Goal: Task Accomplishment & Management: Use online tool/utility

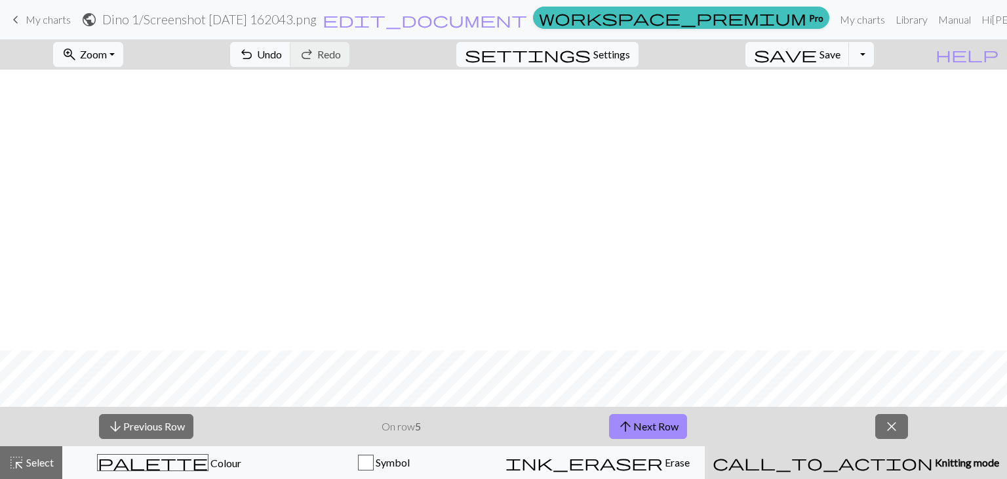
scroll to position [281, 0]
drag, startPoint x: 826, startPoint y: 20, endPoint x: 578, endPoint y: 60, distance: 251.7
click at [835, 20] on link "My charts" at bounding box center [863, 20] width 56 height 26
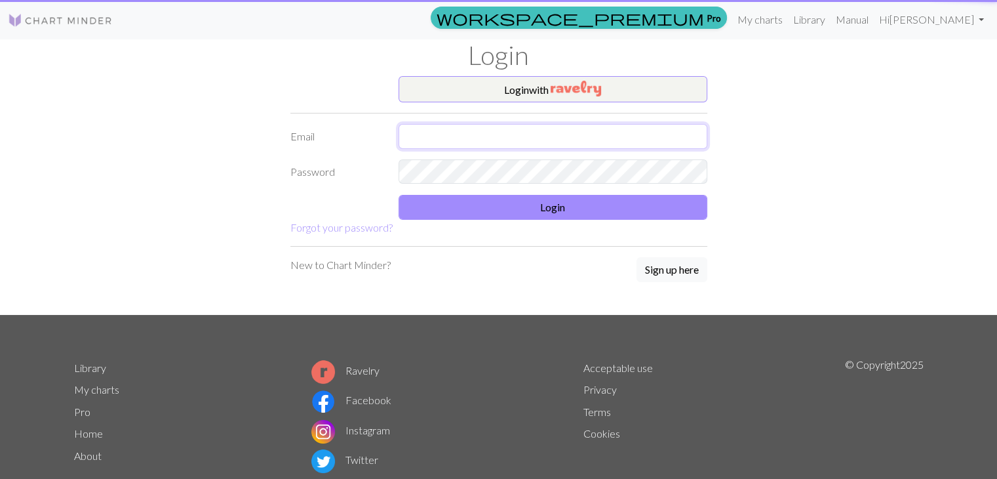
type input "nina.lynee@yahoo.com"
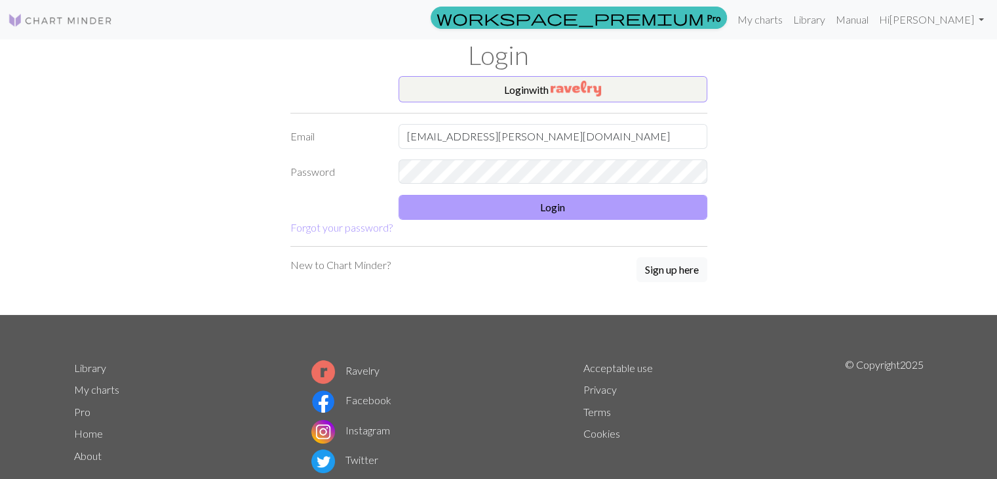
click at [528, 218] on form "Login with Email nina.lynee@yahoo.com Password Login Forgot your password?" at bounding box center [498, 155] width 417 height 159
click at [522, 200] on button "Login" at bounding box center [553, 207] width 309 height 25
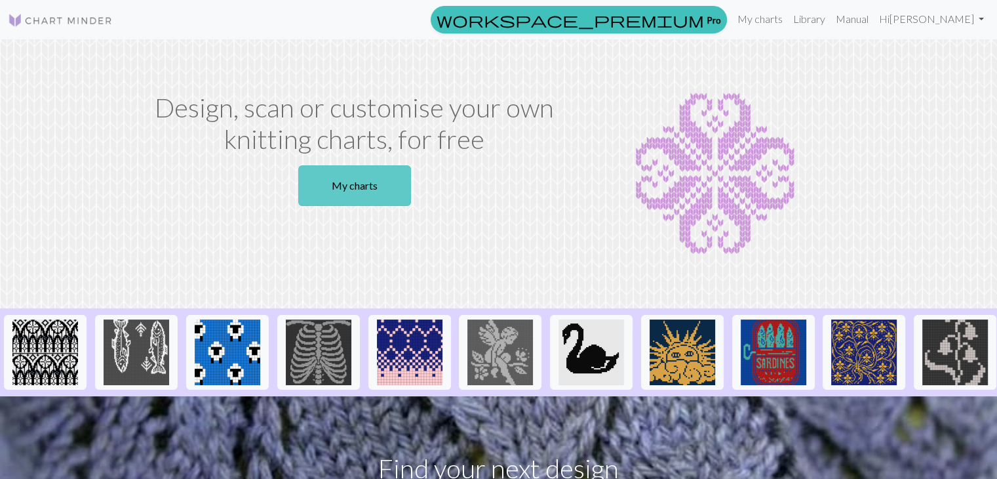
click at [361, 181] on link "My charts" at bounding box center [354, 185] width 113 height 41
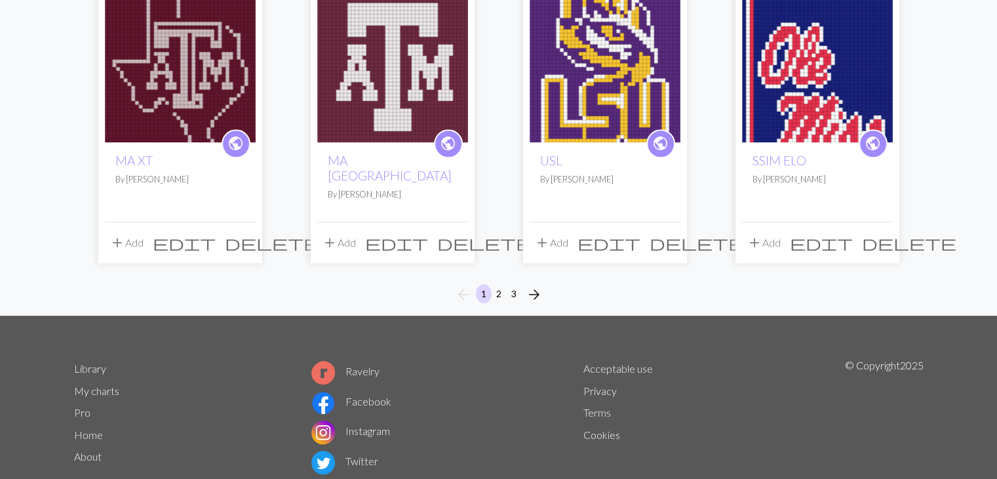
scroll to position [1056, 0]
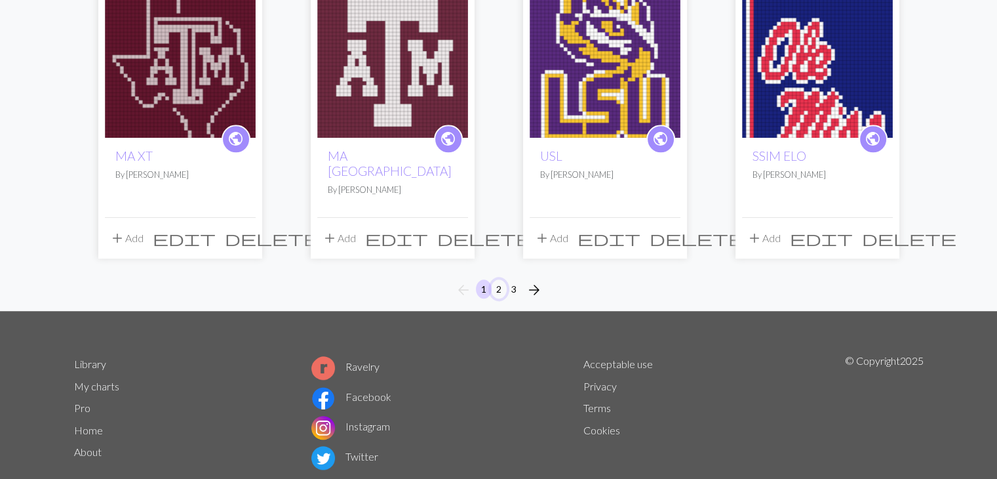
click at [502, 279] on button "2" at bounding box center [499, 288] width 16 height 19
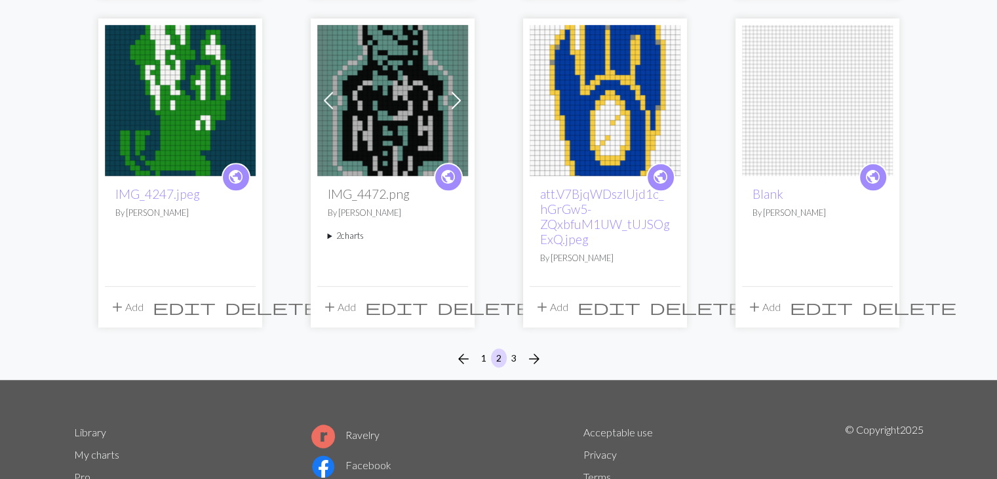
scroll to position [1033, 0]
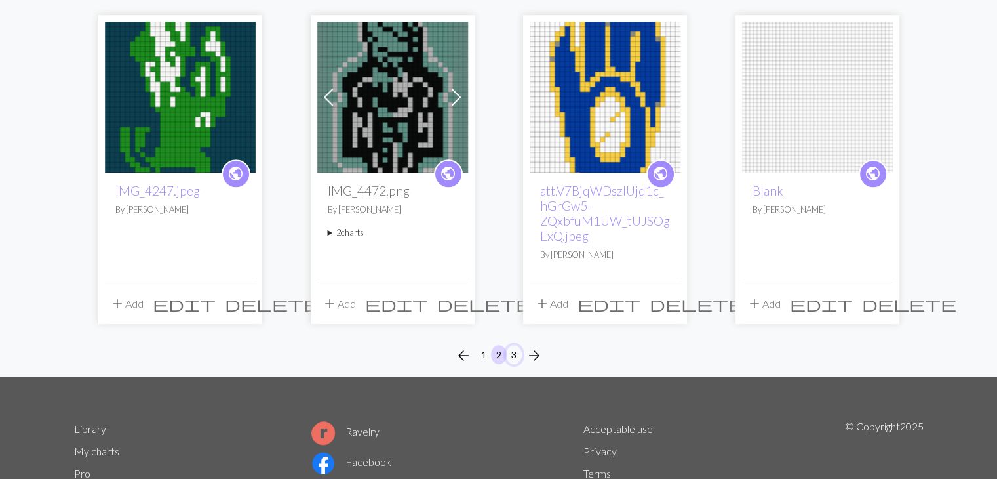
click at [515, 348] on button "3" at bounding box center [514, 354] width 16 height 19
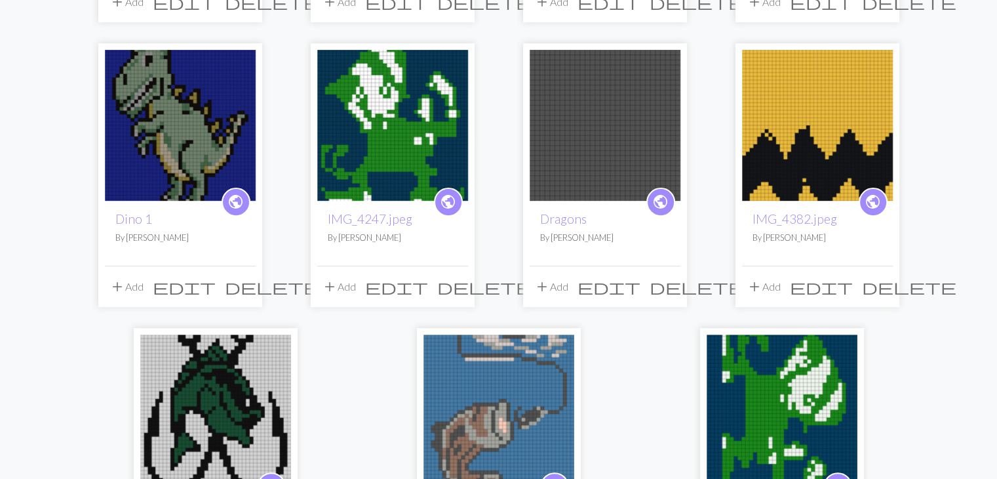
scroll to position [430, 0]
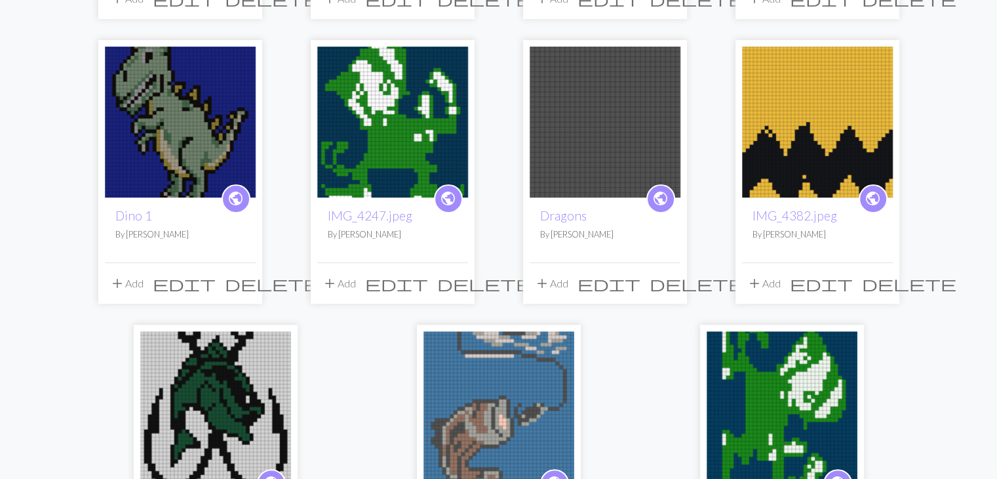
click at [210, 163] on img at bounding box center [180, 122] width 151 height 151
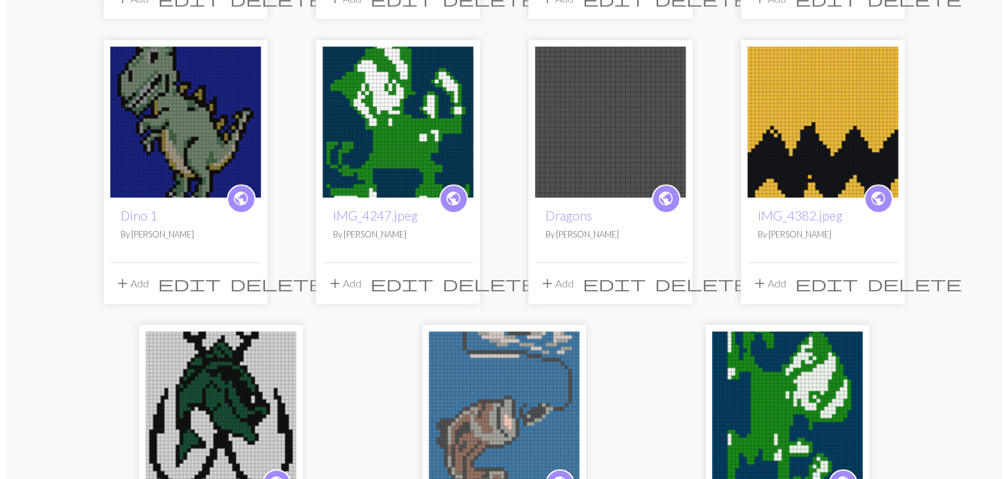
click button "Recover"
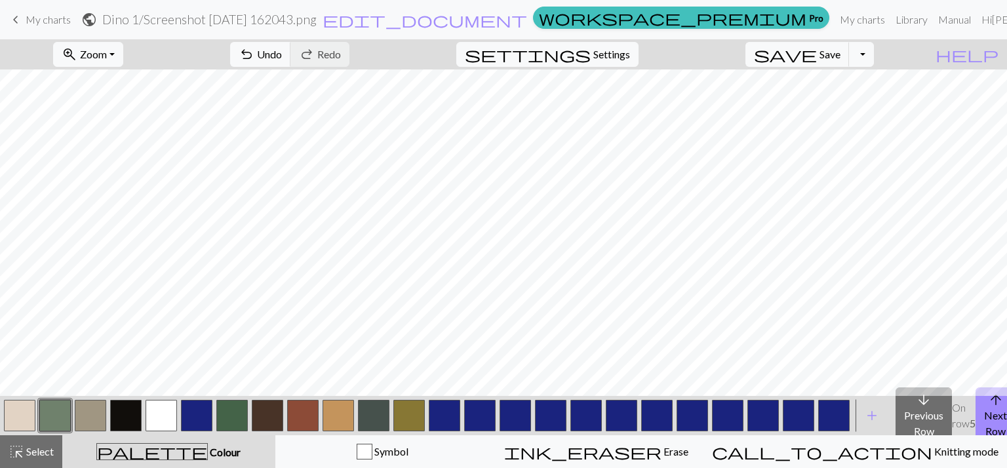
click at [60, 416] on button "button" at bounding box center [54, 415] width 31 height 31
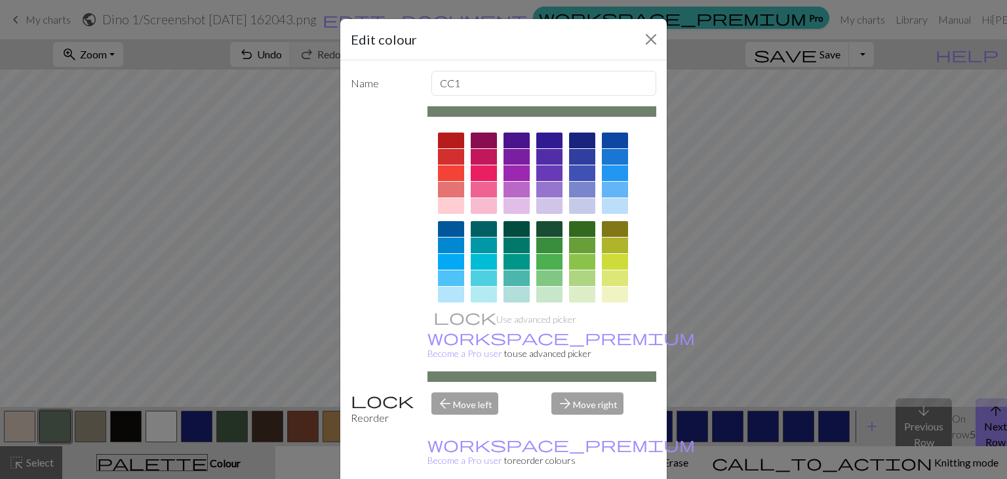
click at [540, 293] on div at bounding box center [549, 295] width 26 height 16
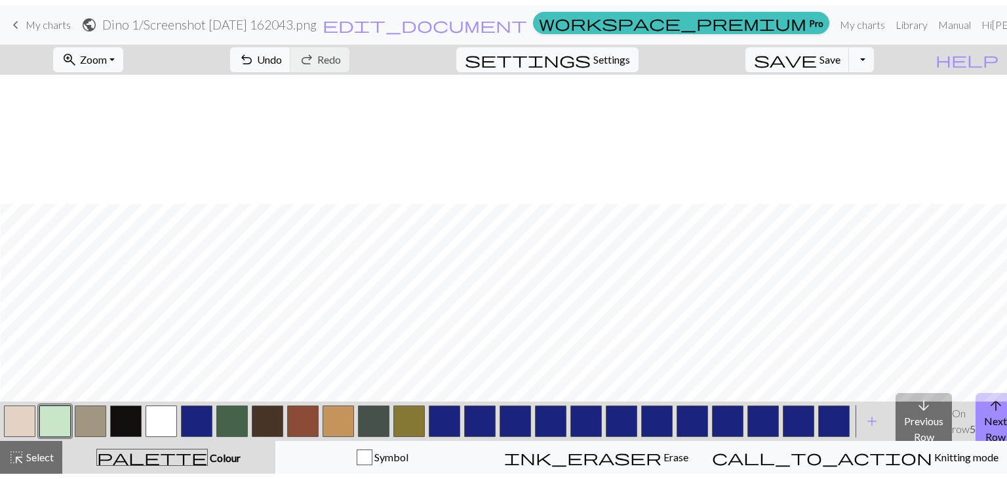
scroll to position [131, 0]
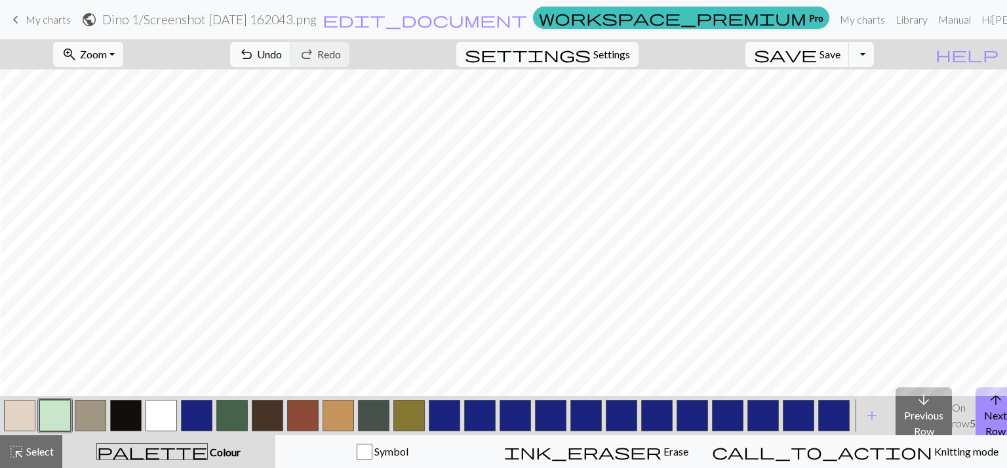
click at [52, 423] on button "button" at bounding box center [54, 415] width 31 height 31
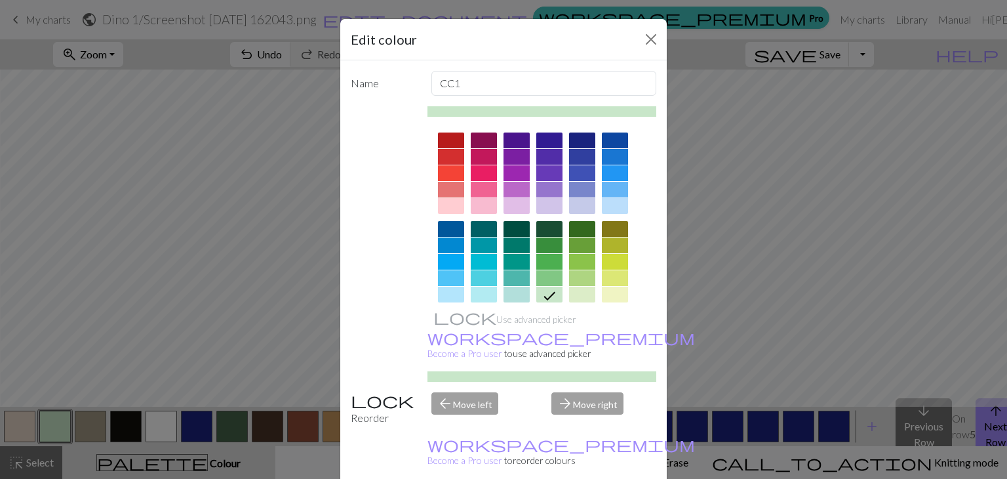
click at [52, 423] on div "Edit colour Name CC1 Use advanced picker workspace_premium Become a Pro user to…" at bounding box center [503, 239] width 1007 height 479
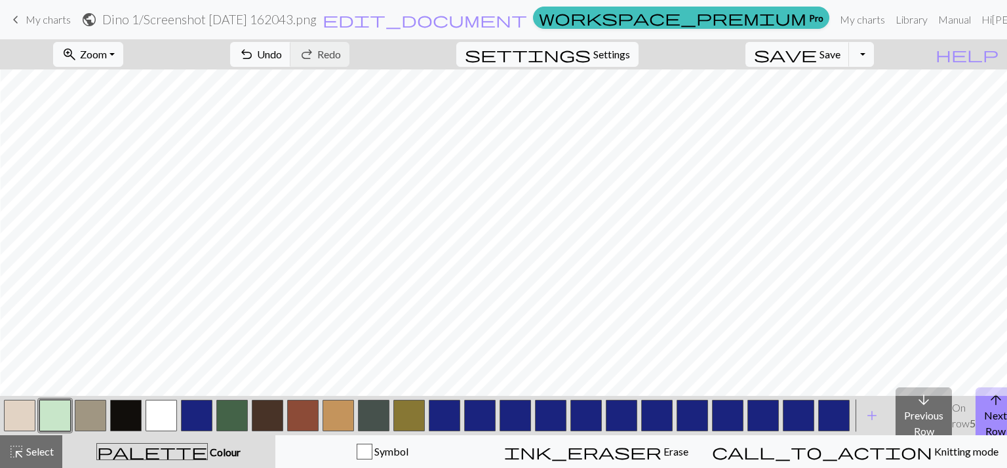
click at [52, 423] on button "button" at bounding box center [54, 415] width 31 height 31
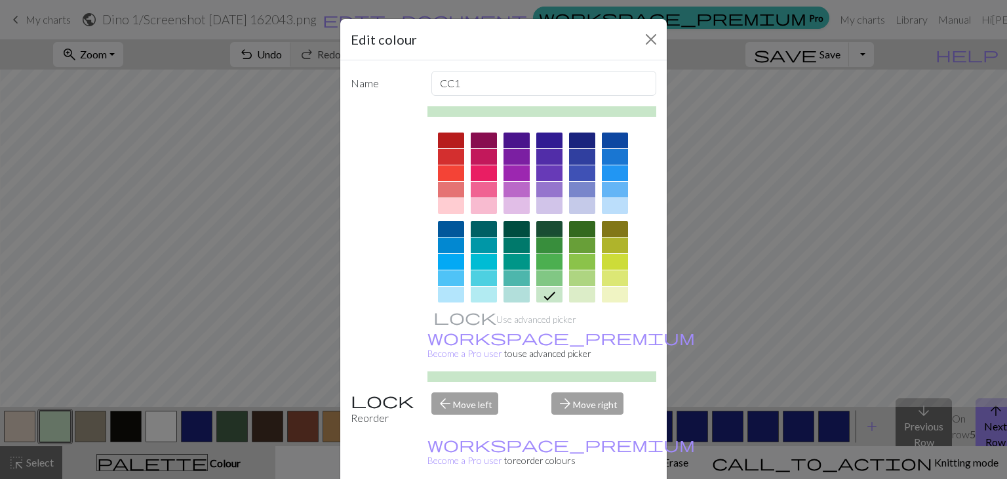
click at [542, 239] on div at bounding box center [549, 245] width 26 height 16
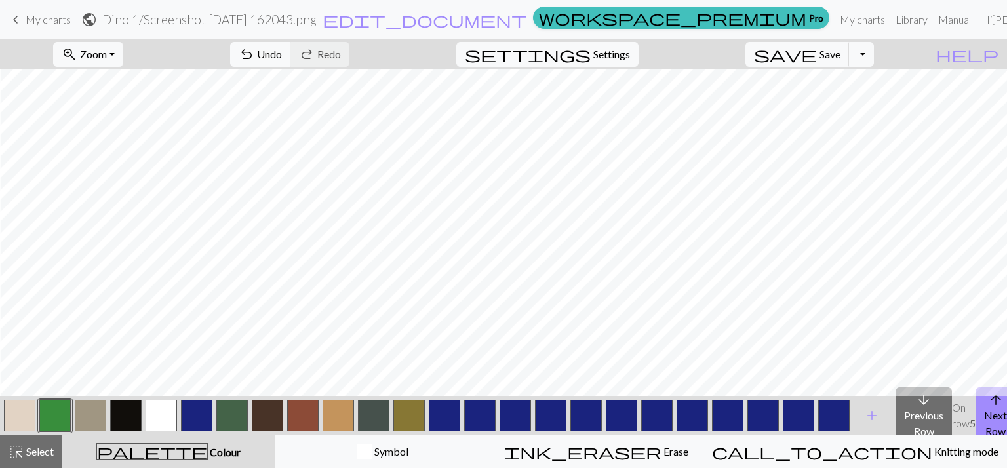
click at [239, 420] on button "button" at bounding box center [231, 415] width 31 height 31
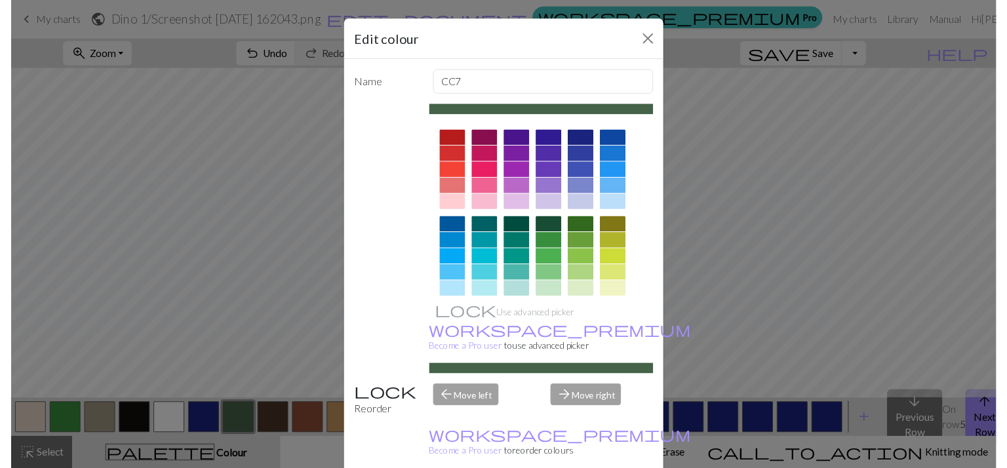
scroll to position [29, 0]
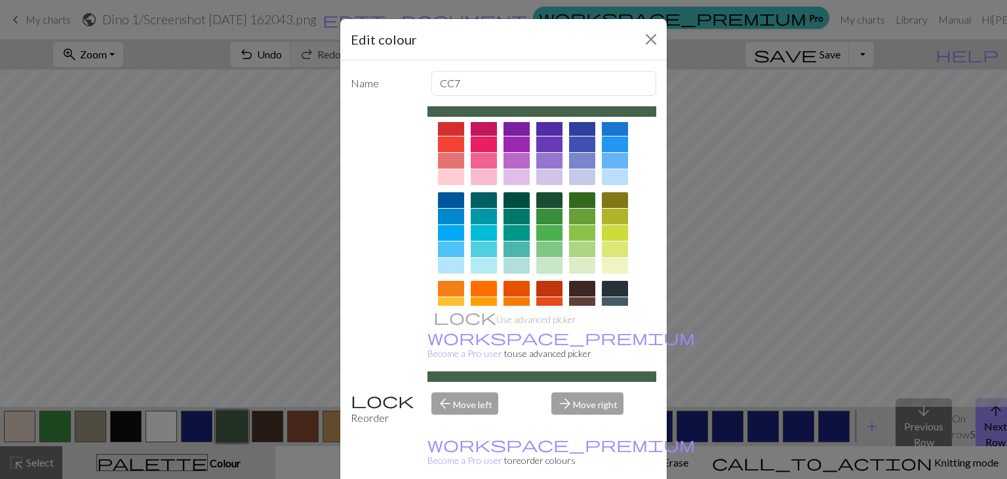
click at [539, 259] on div at bounding box center [549, 266] width 26 height 16
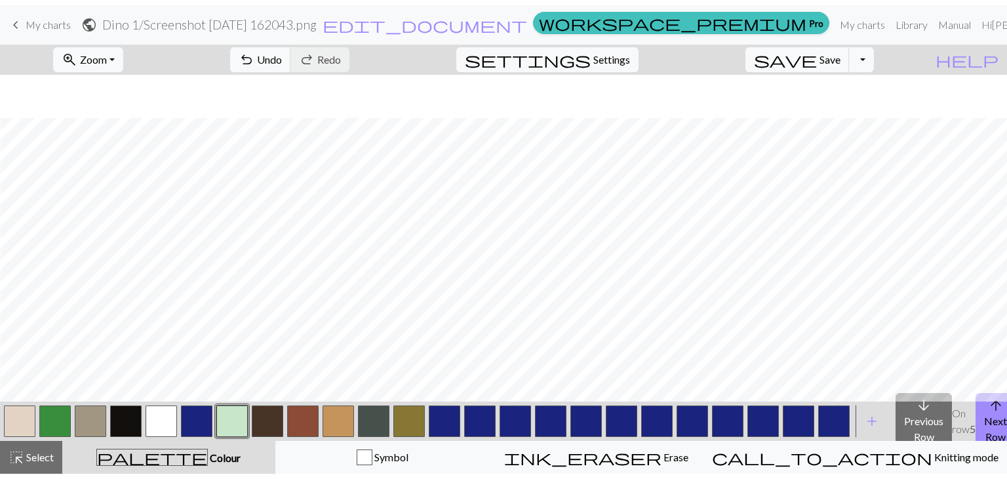
scroll to position [97, 0]
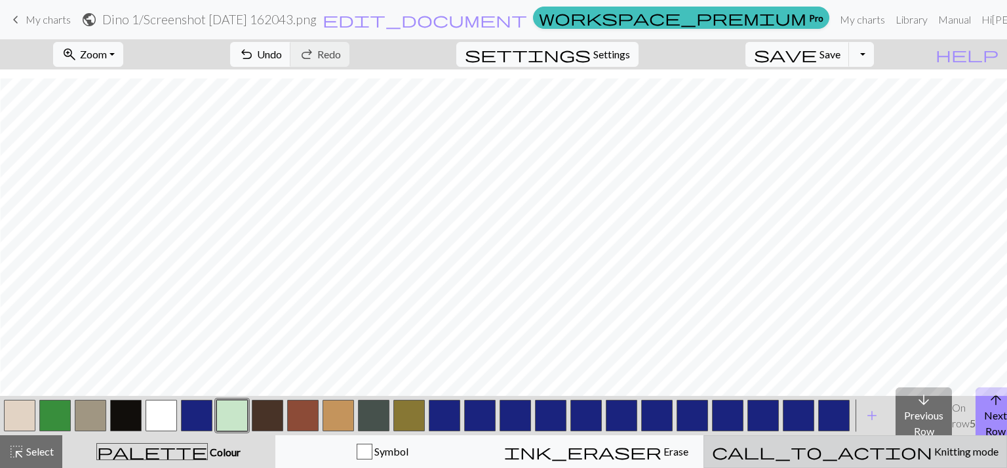
click at [854, 448] on span "call_to_action" at bounding box center [822, 452] width 220 height 18
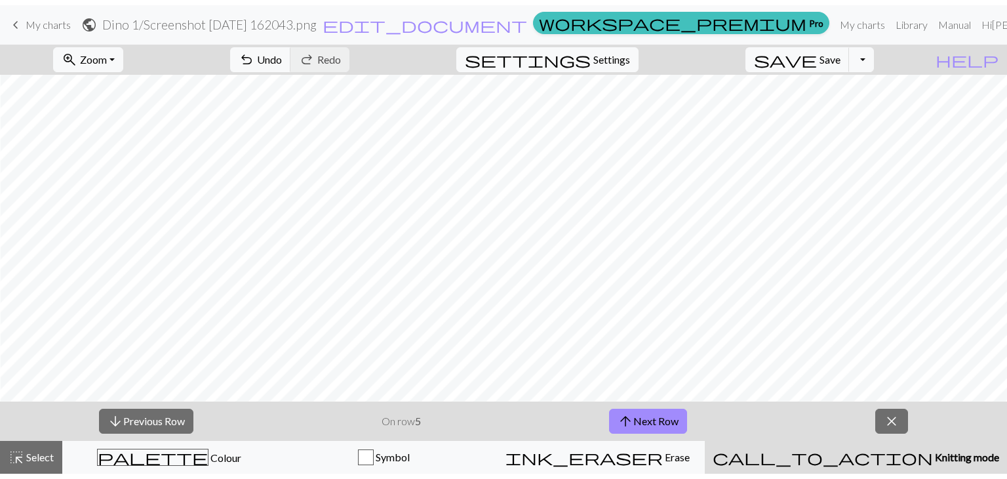
scroll to position [87, 0]
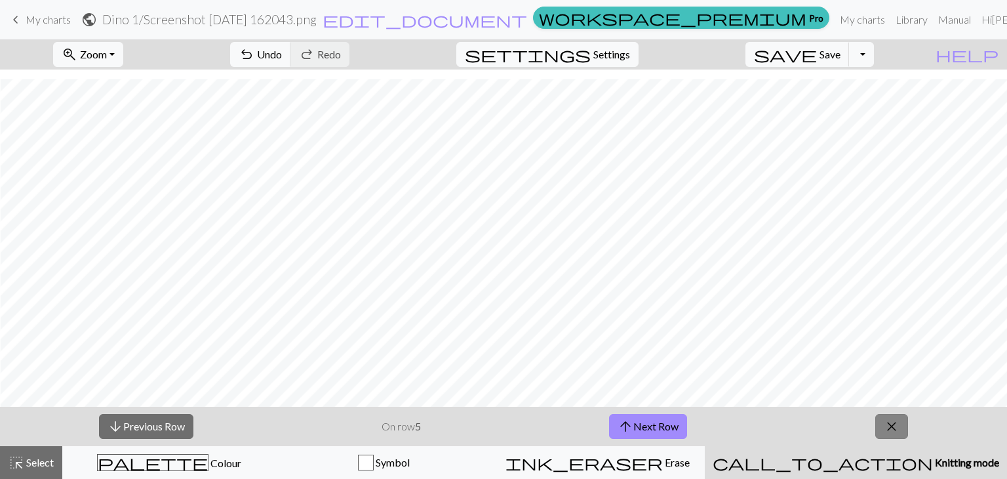
click at [888, 435] on button "close" at bounding box center [891, 426] width 33 height 25
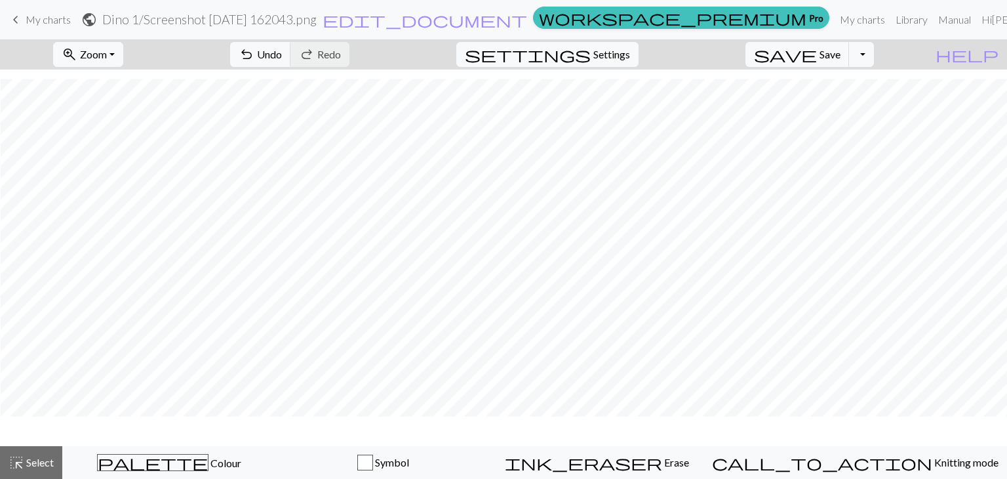
scroll to position [48, 0]
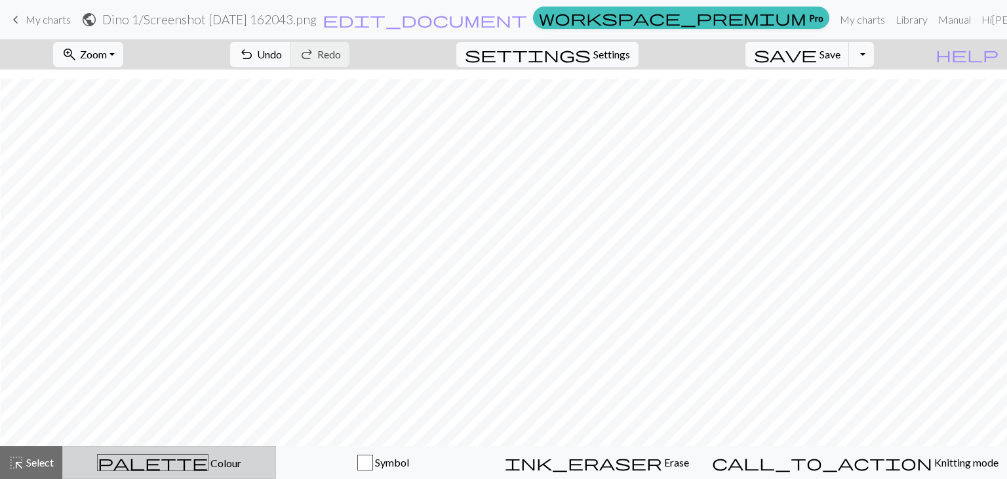
click at [223, 473] on button "palette Colour Colour" at bounding box center [169, 462] width 214 height 33
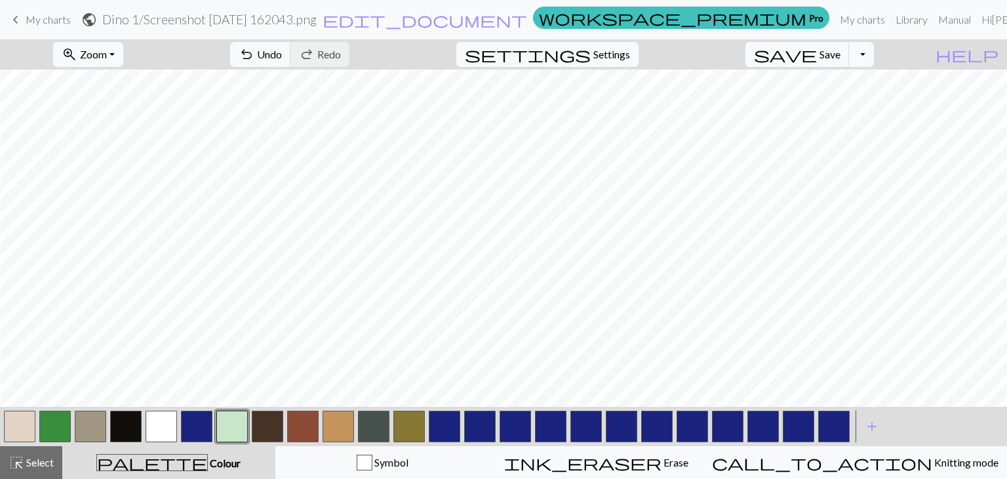
click at [60, 424] on button "button" at bounding box center [54, 425] width 31 height 31
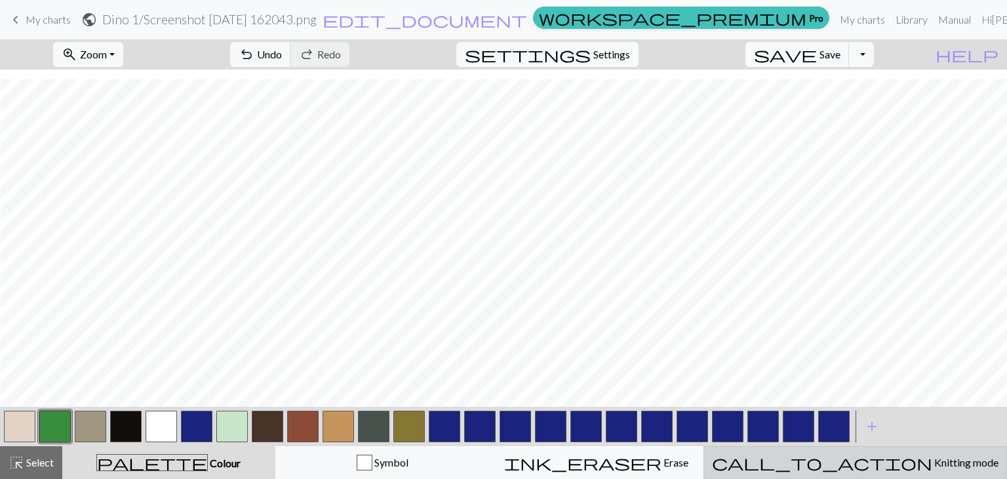
click at [837, 464] on div "call_to_action Knitting mode Knitting mode" at bounding box center [855, 462] width 287 height 16
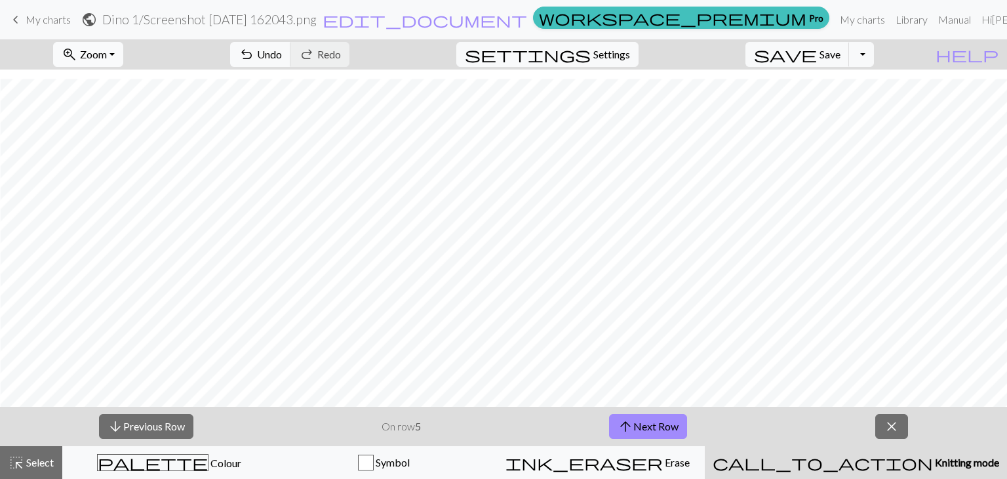
click at [123, 56] on button "zoom_in Zoom Zoom" at bounding box center [88, 54] width 70 height 25
click at [134, 102] on button "Fit width" at bounding box center [106, 104] width 104 height 21
click at [664, 417] on button "arrow_upward Next Row" at bounding box center [648, 426] width 78 height 25
